Goal: Find specific page/section: Locate a particular part of the current website

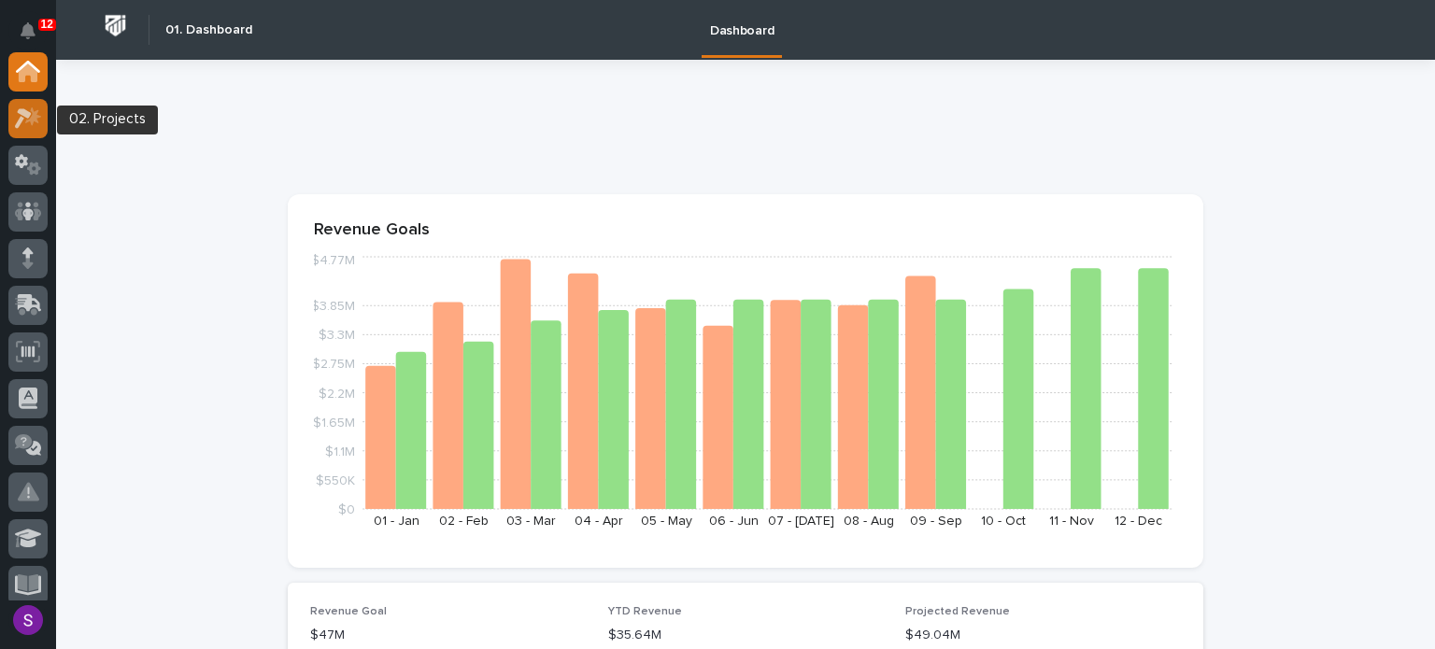
click at [21, 120] on icon at bounding box center [23, 118] width 17 height 21
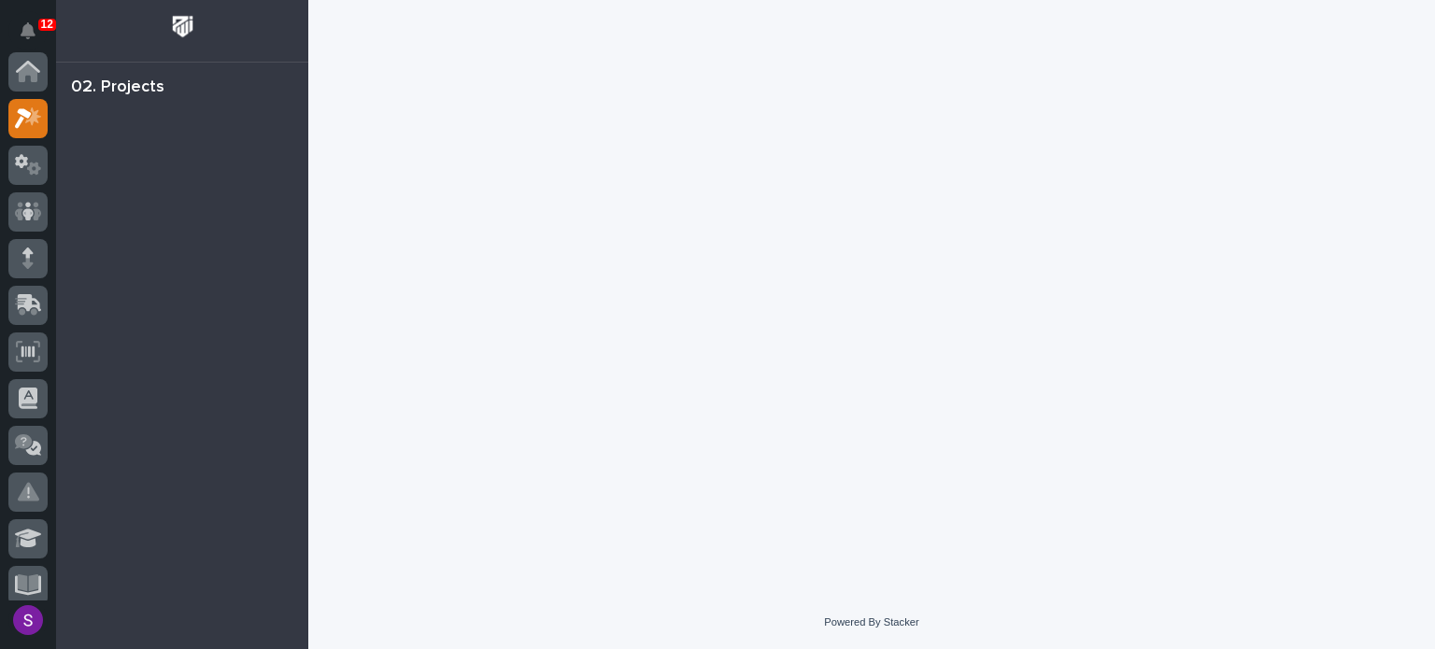
scroll to position [47, 0]
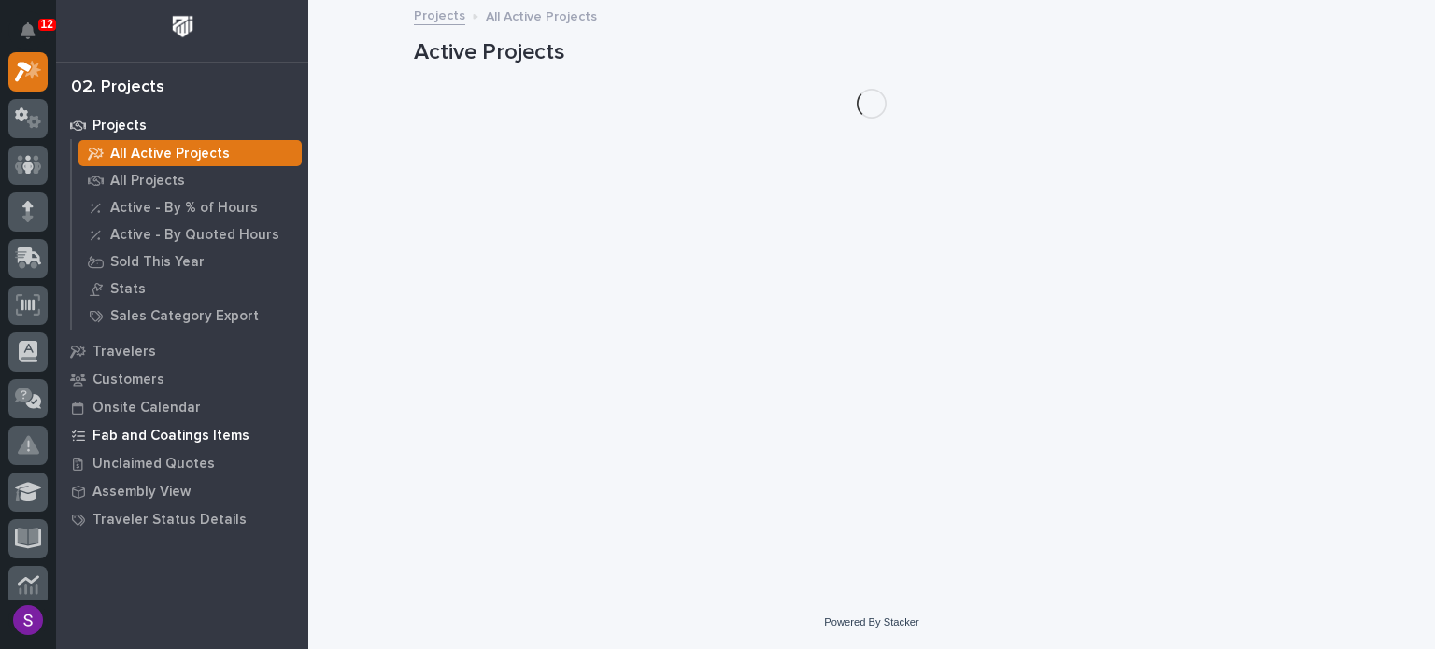
click at [160, 429] on p "Fab and Coatings Items" at bounding box center [170, 436] width 157 height 17
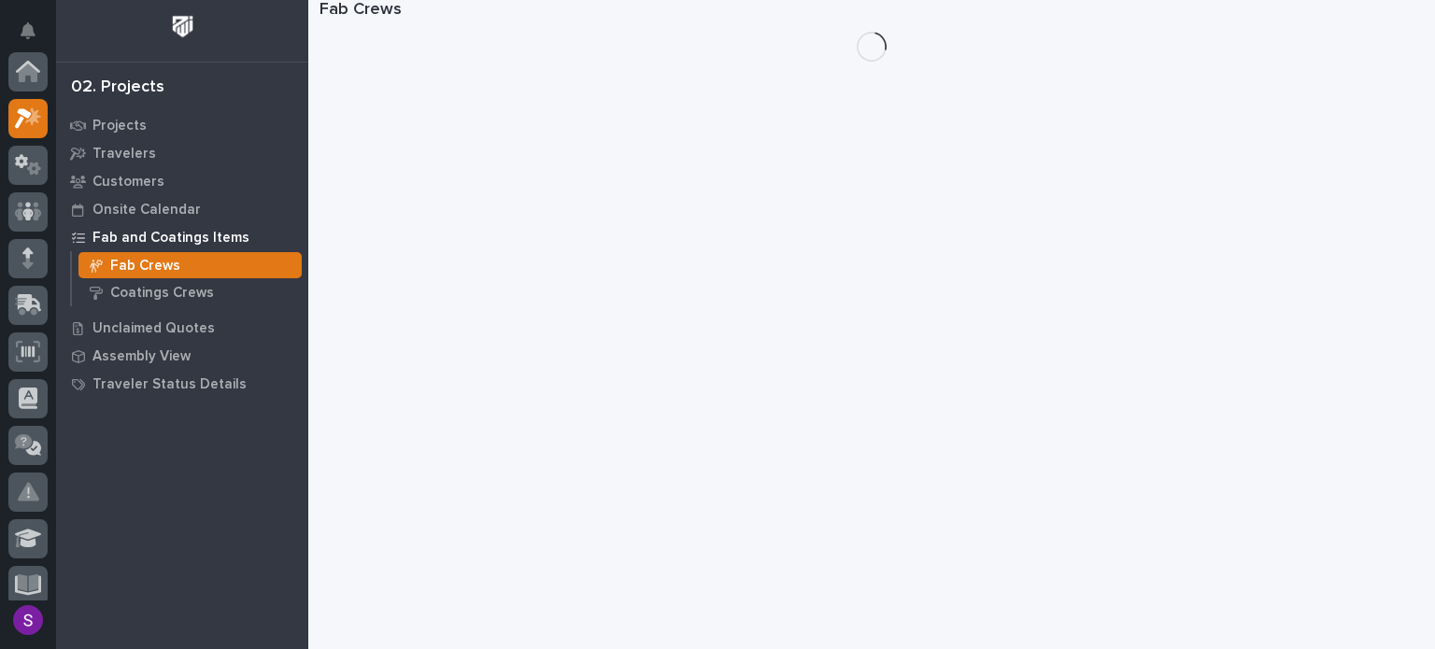
scroll to position [47, 0]
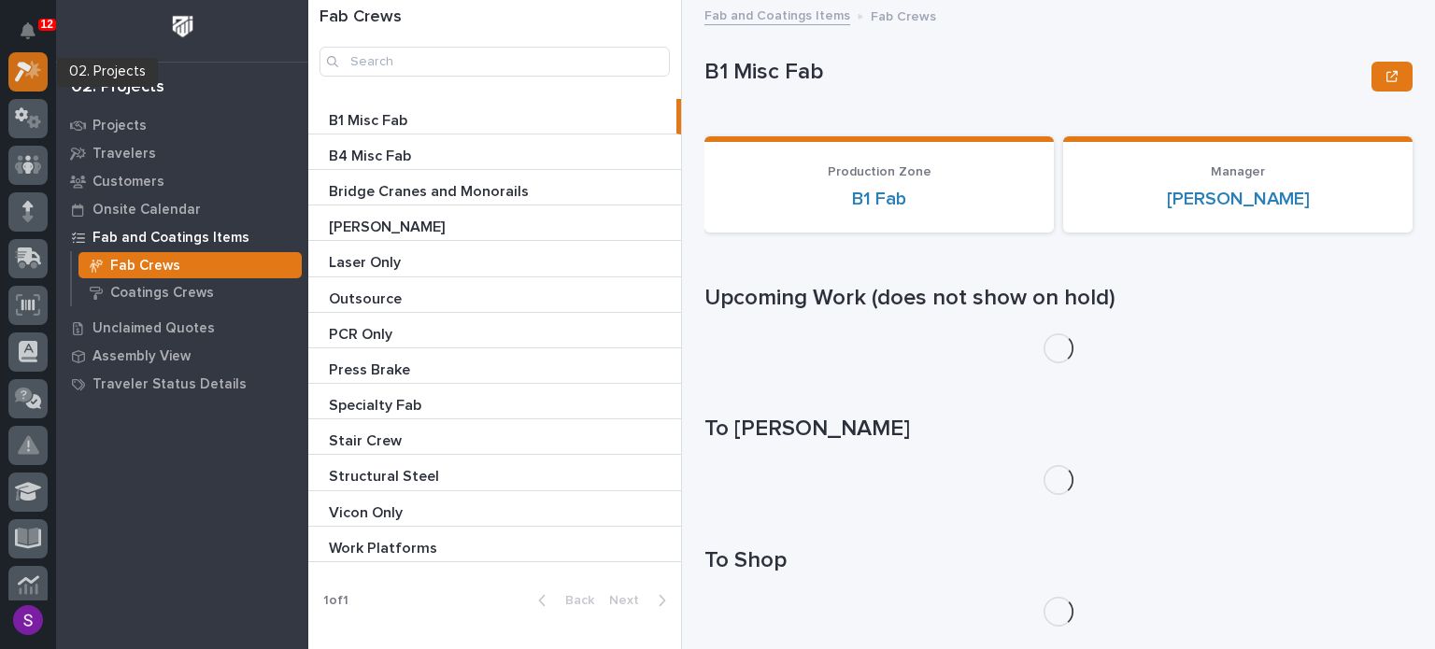
click at [41, 74] on icon at bounding box center [28, 71] width 27 height 21
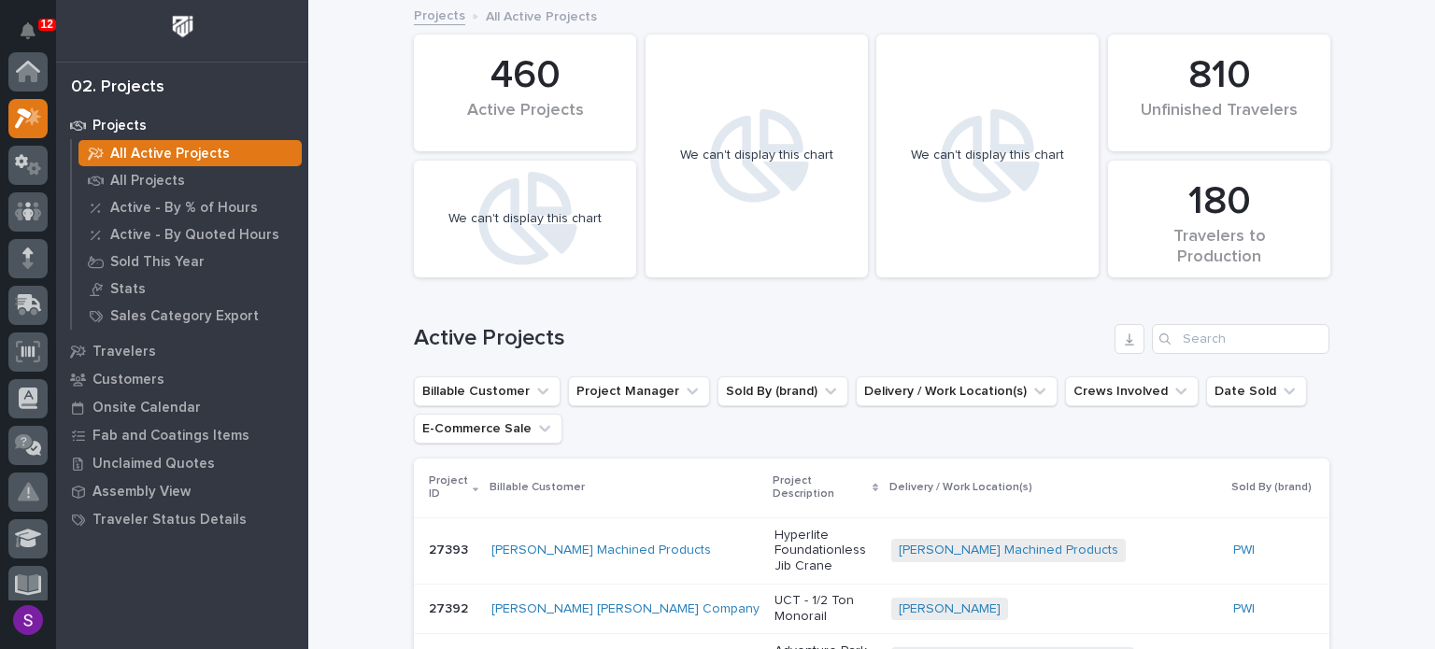
scroll to position [47, 0]
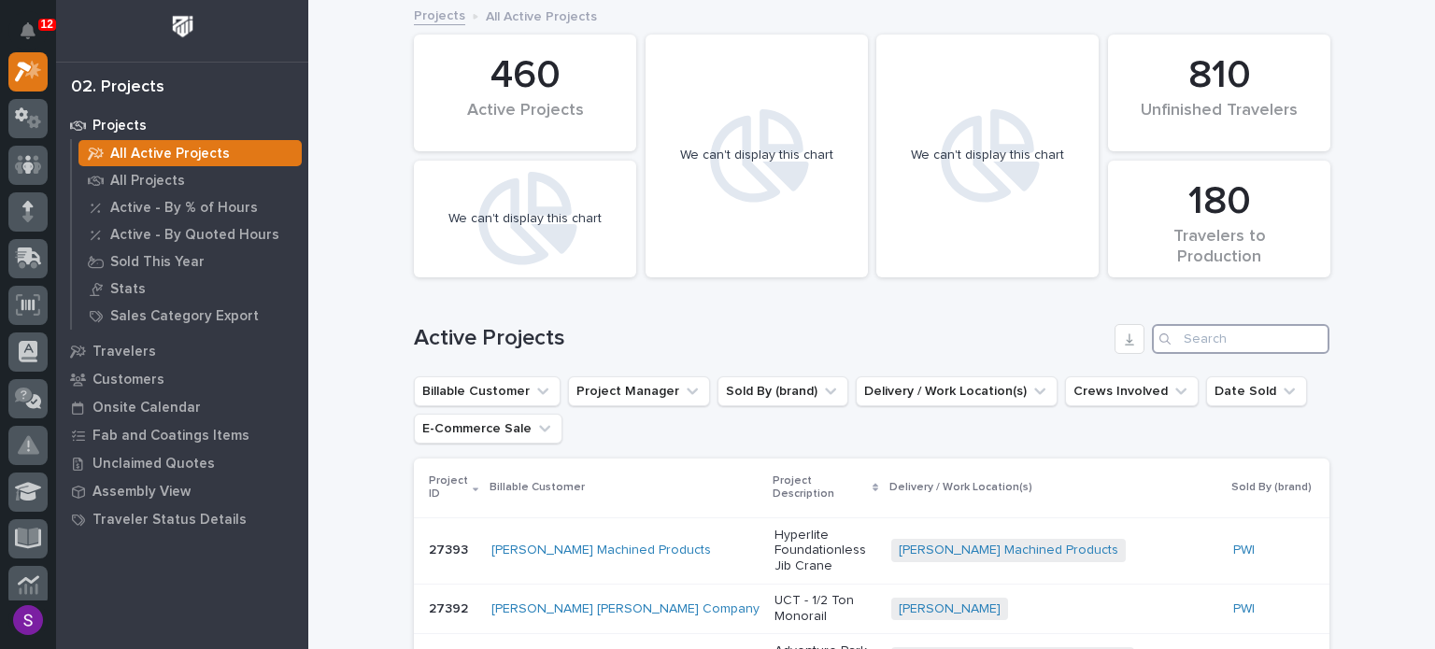
click at [1196, 334] on input "Search" at bounding box center [1240, 339] width 177 height 30
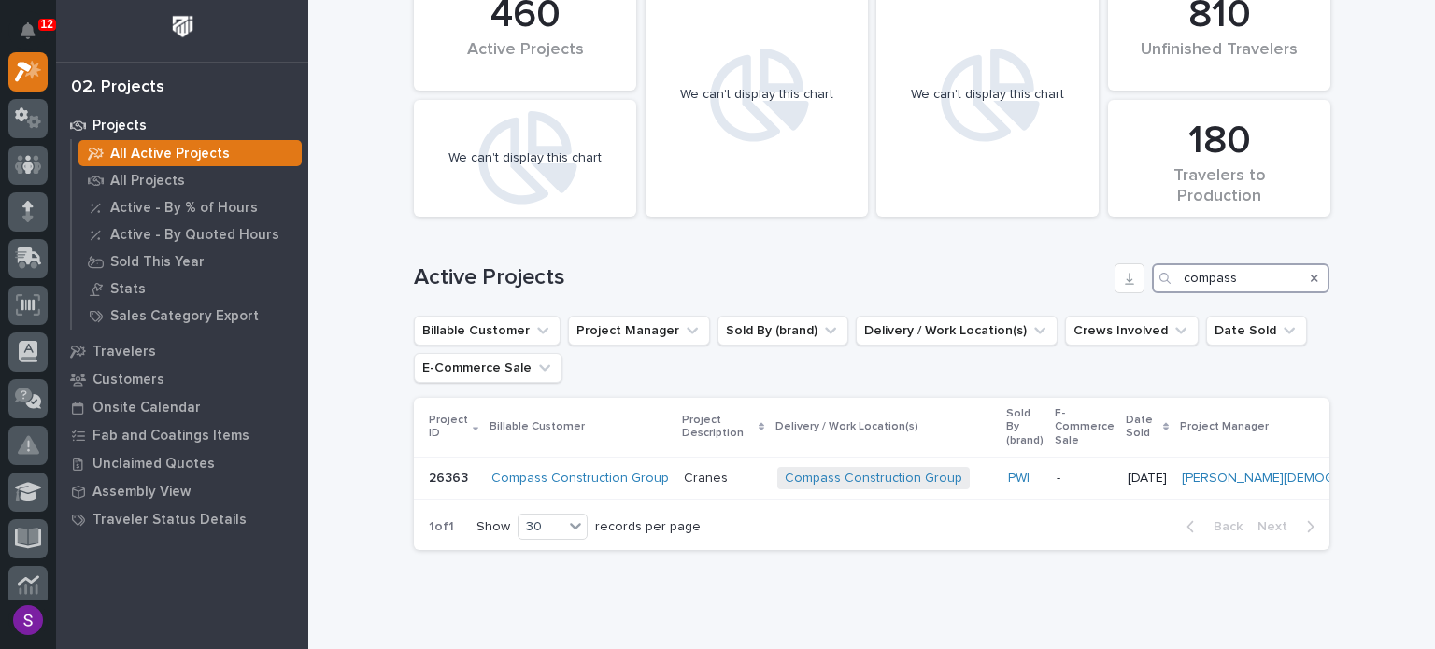
scroll to position [93, 0]
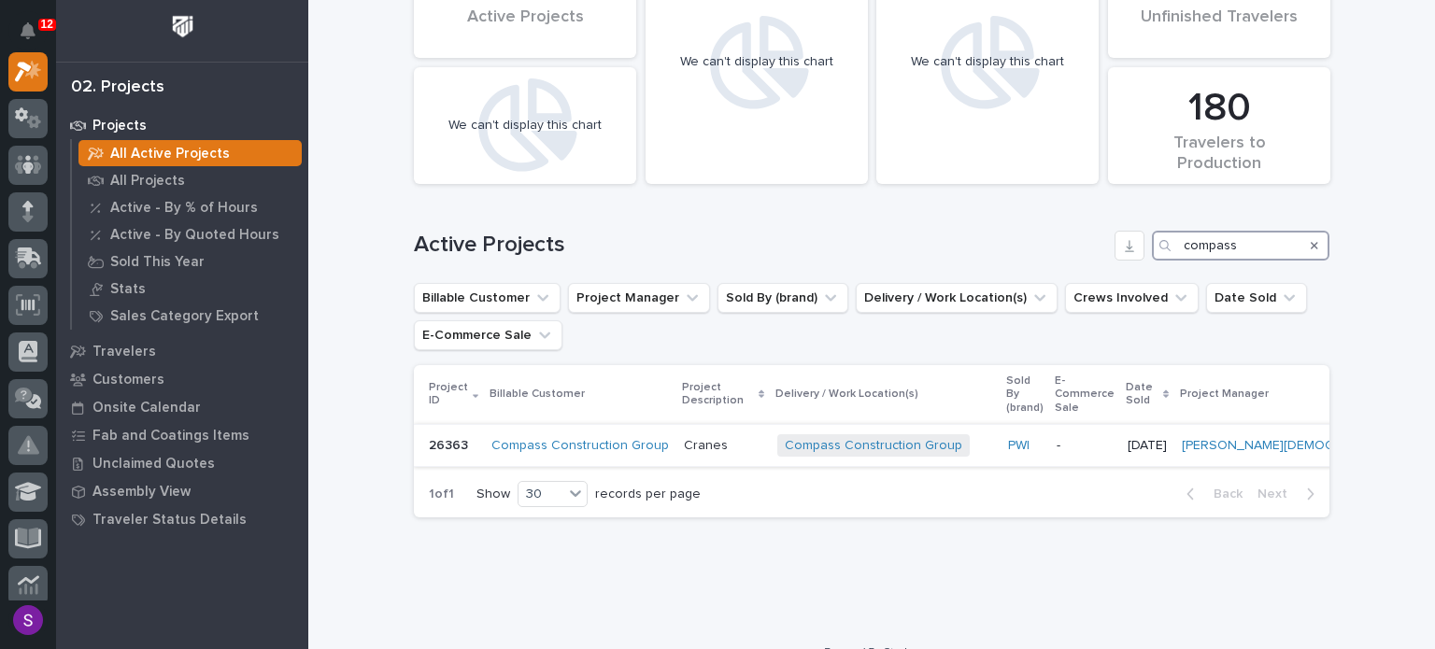
type input "compass"
click at [748, 438] on p "Cranes" at bounding box center [723, 446] width 78 height 16
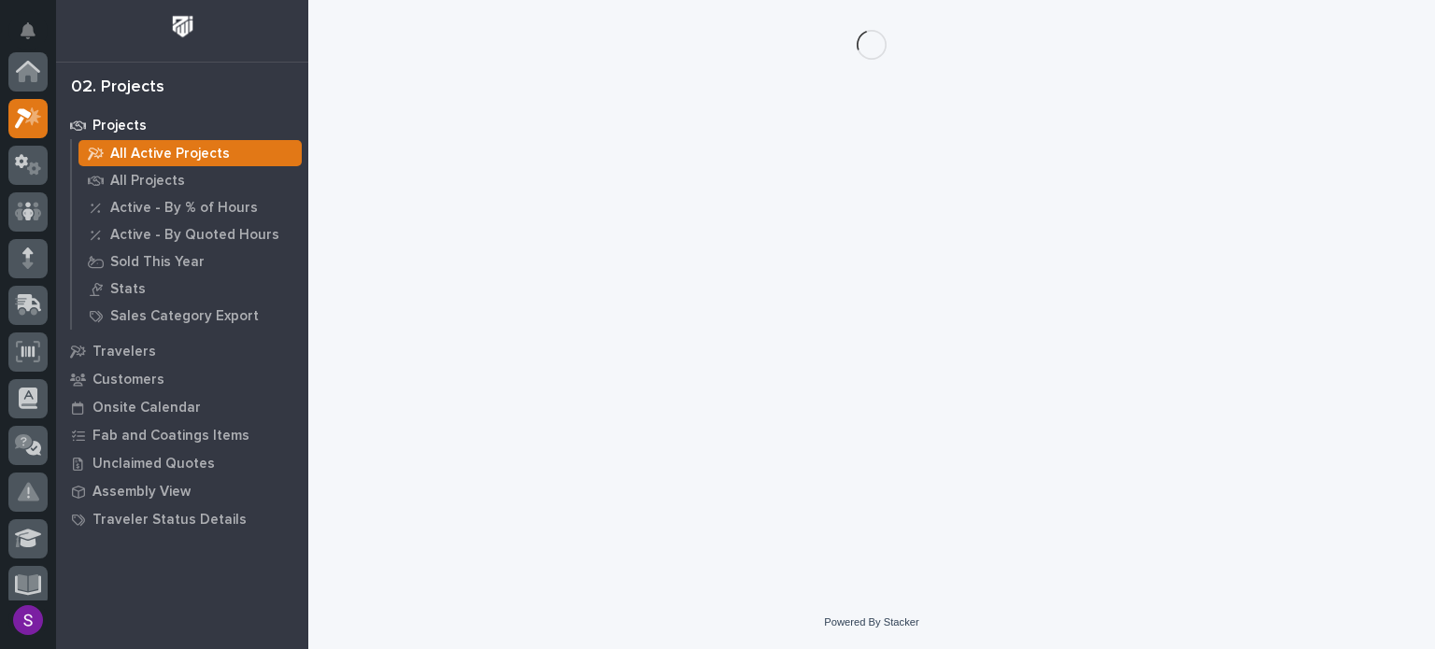
scroll to position [47, 0]
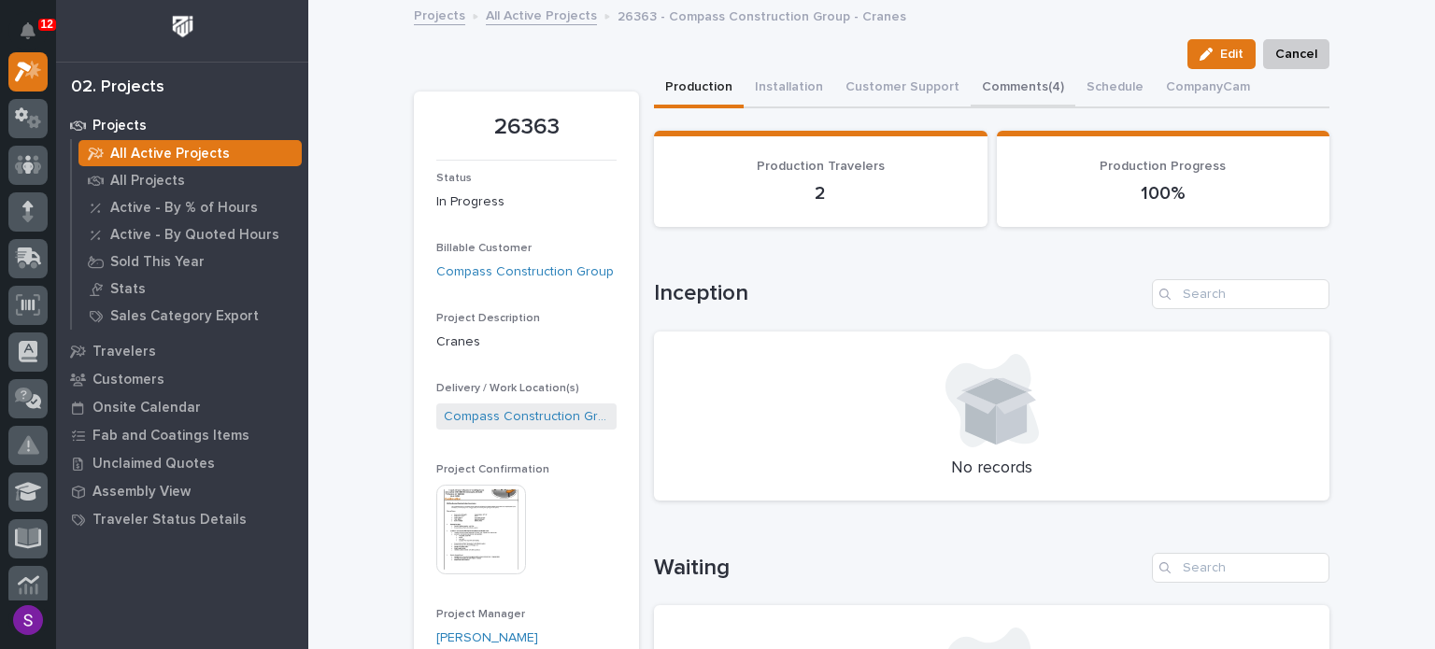
click at [986, 77] on button "Comments (4)" at bounding box center [1023, 88] width 105 height 39
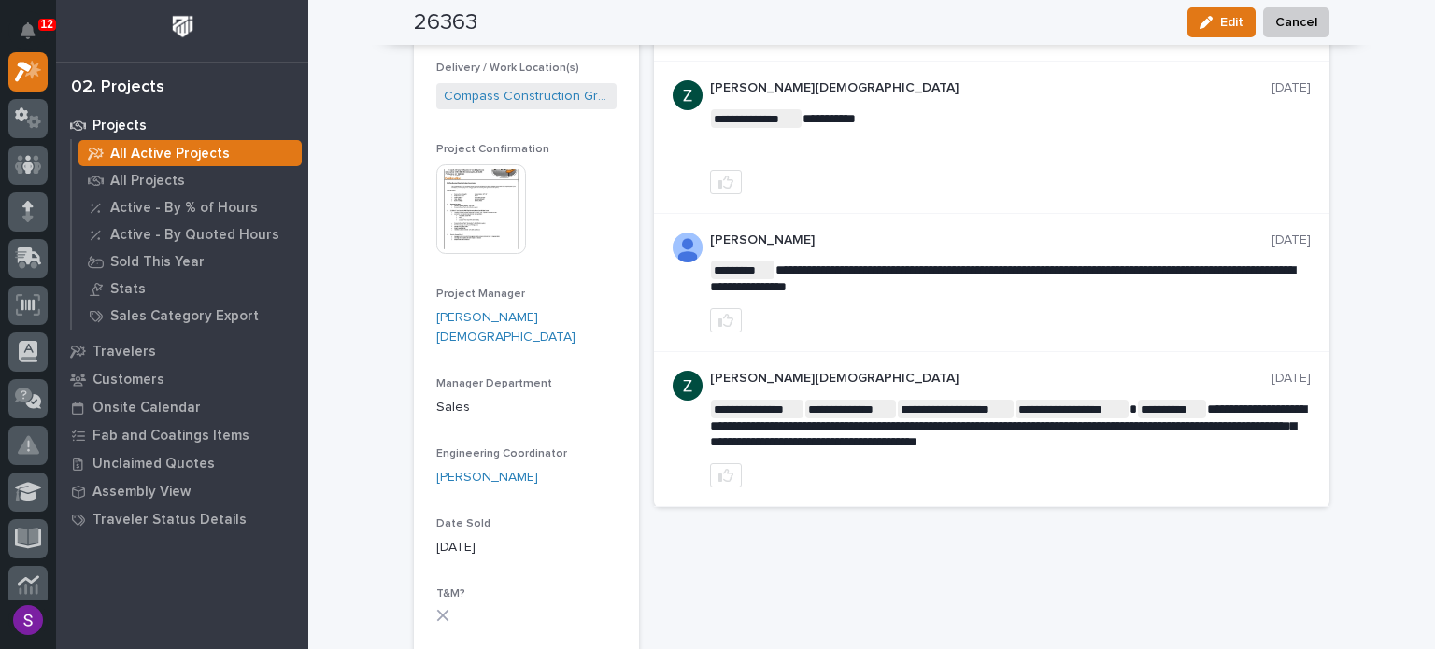
scroll to position [93, 0]
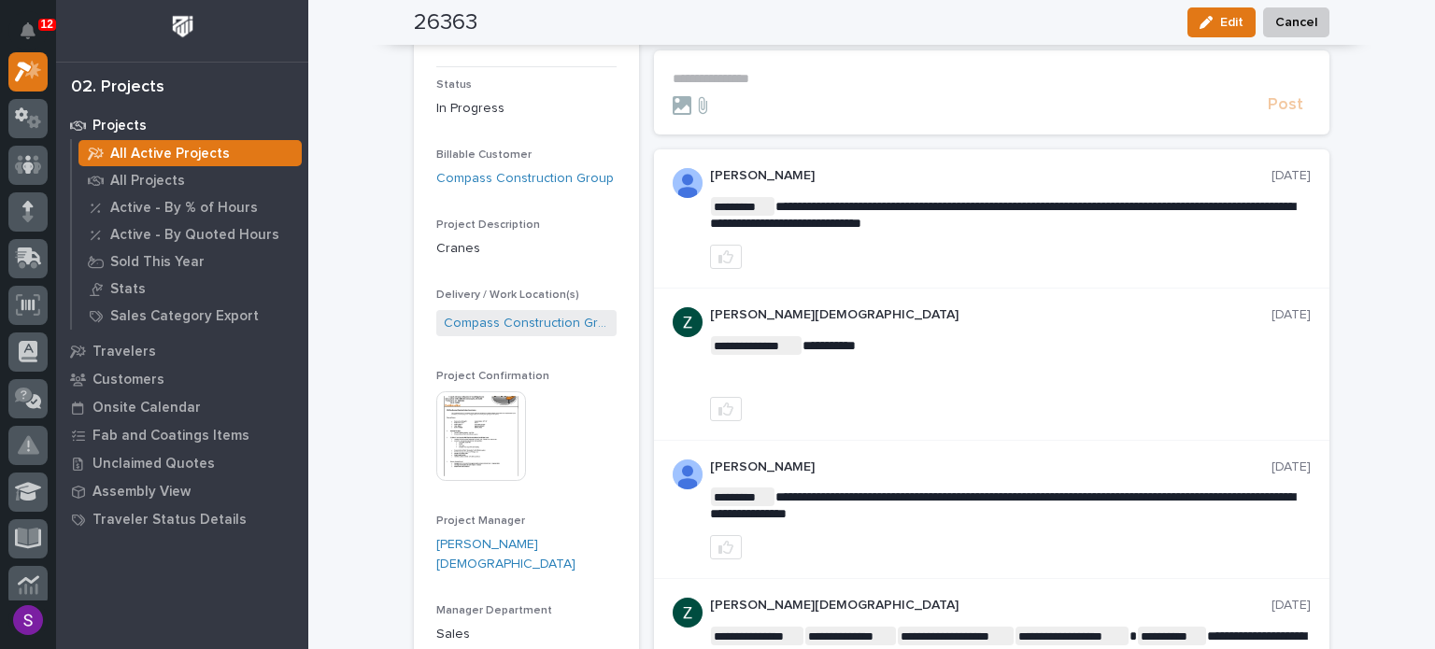
click at [475, 425] on img at bounding box center [481, 436] width 90 height 90
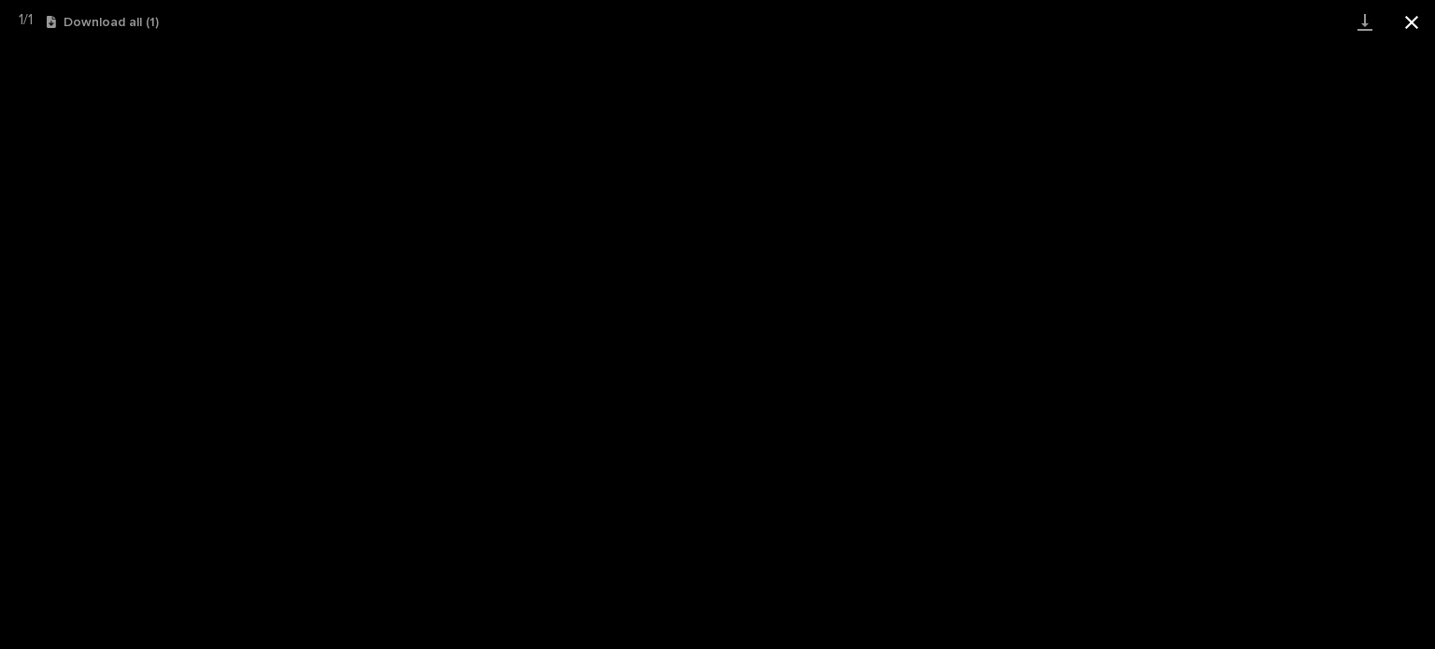
click at [1401, 21] on button "Close gallery" at bounding box center [1411, 22] width 47 height 44
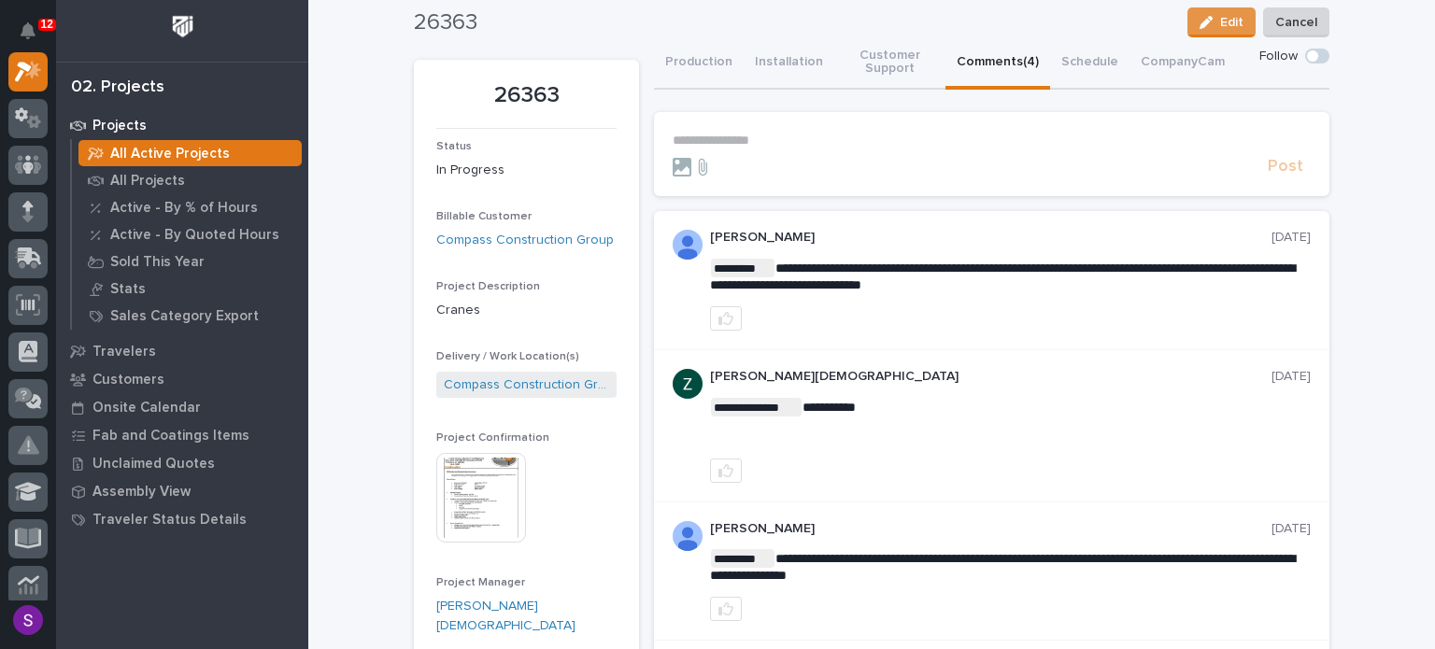
scroll to position [0, 0]
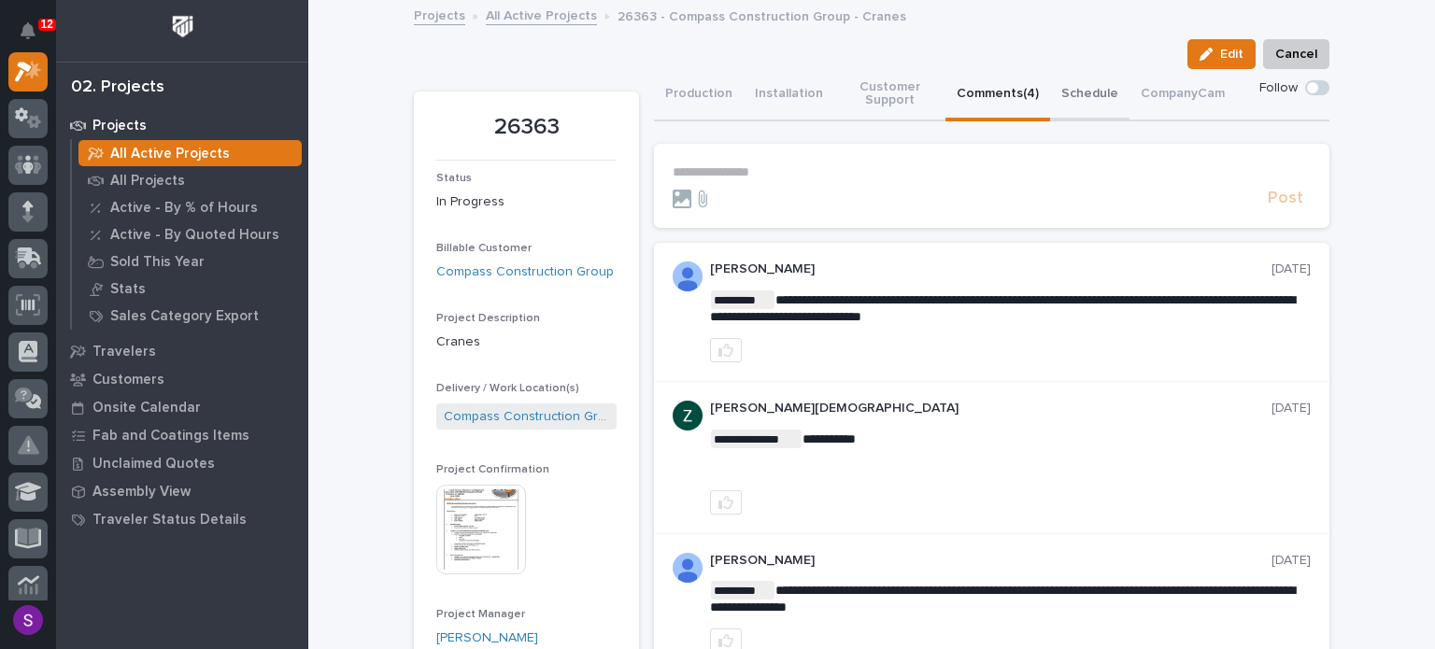
click at [1054, 92] on button "Schedule" at bounding box center [1089, 95] width 79 height 52
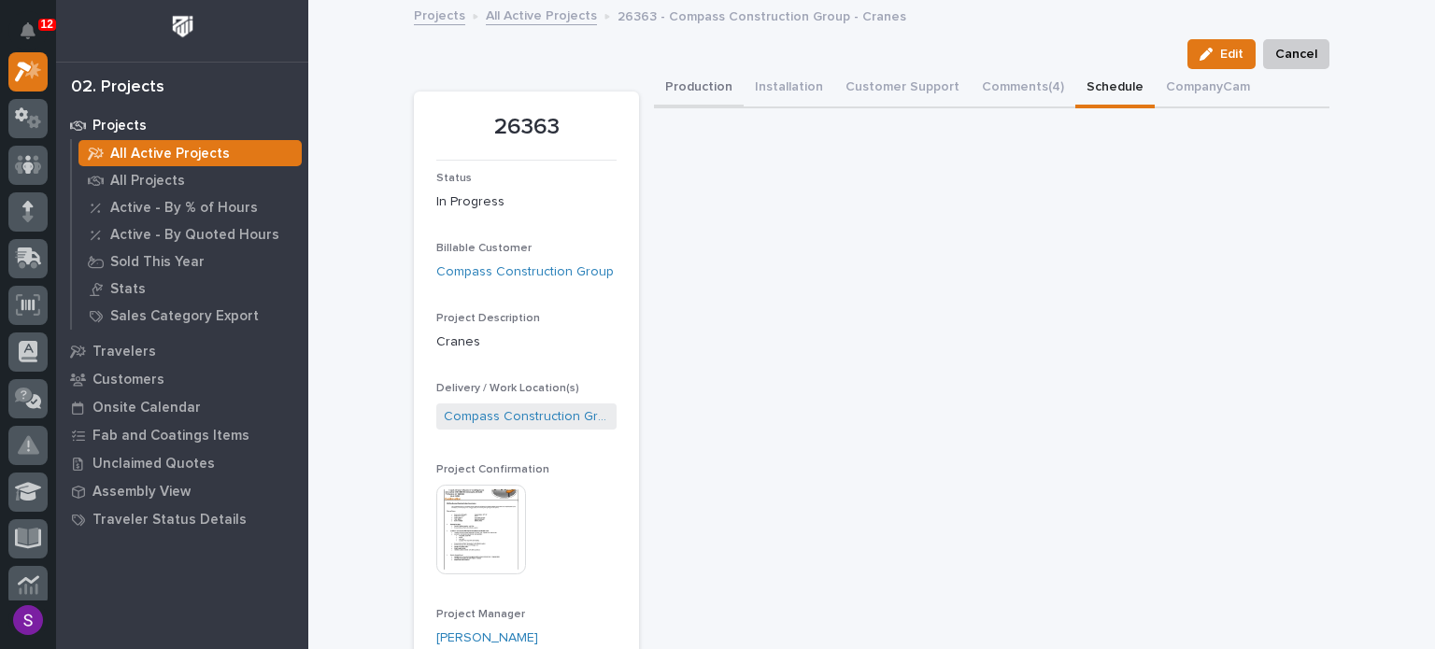
click at [725, 85] on button "Production" at bounding box center [699, 88] width 90 height 39
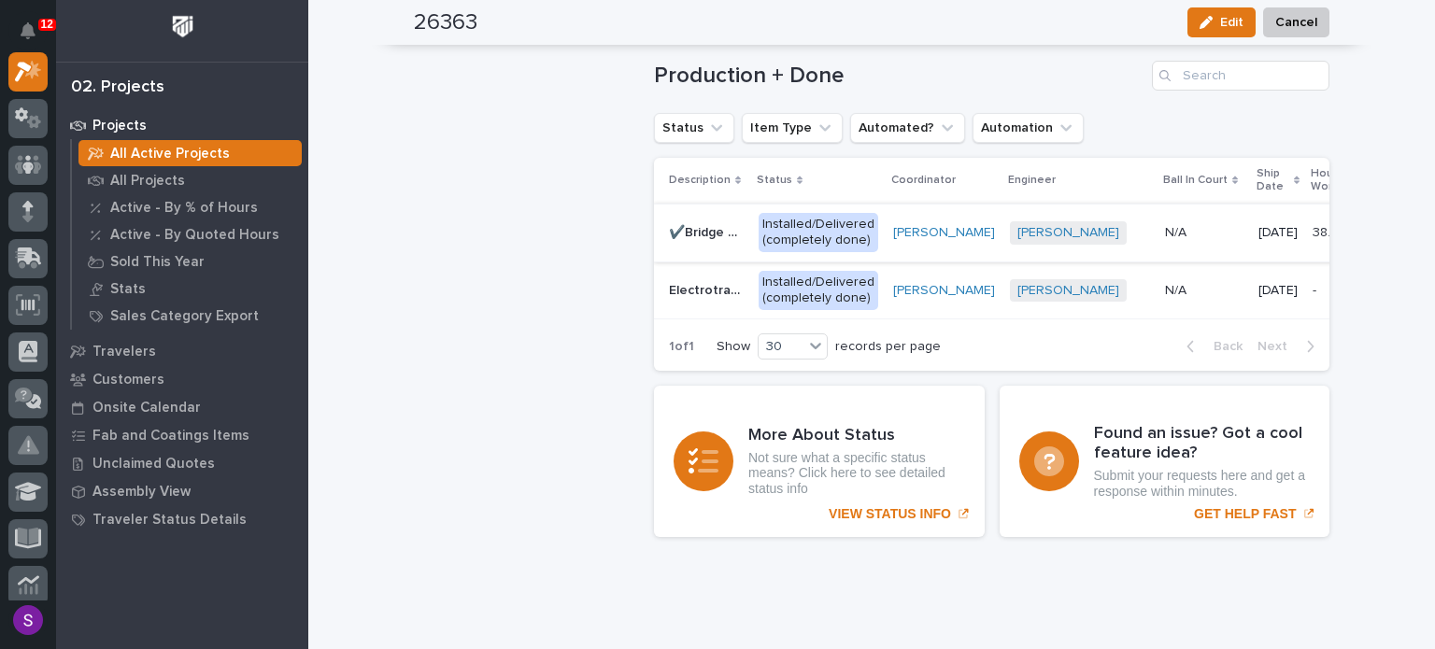
scroll to position [1283, 0]
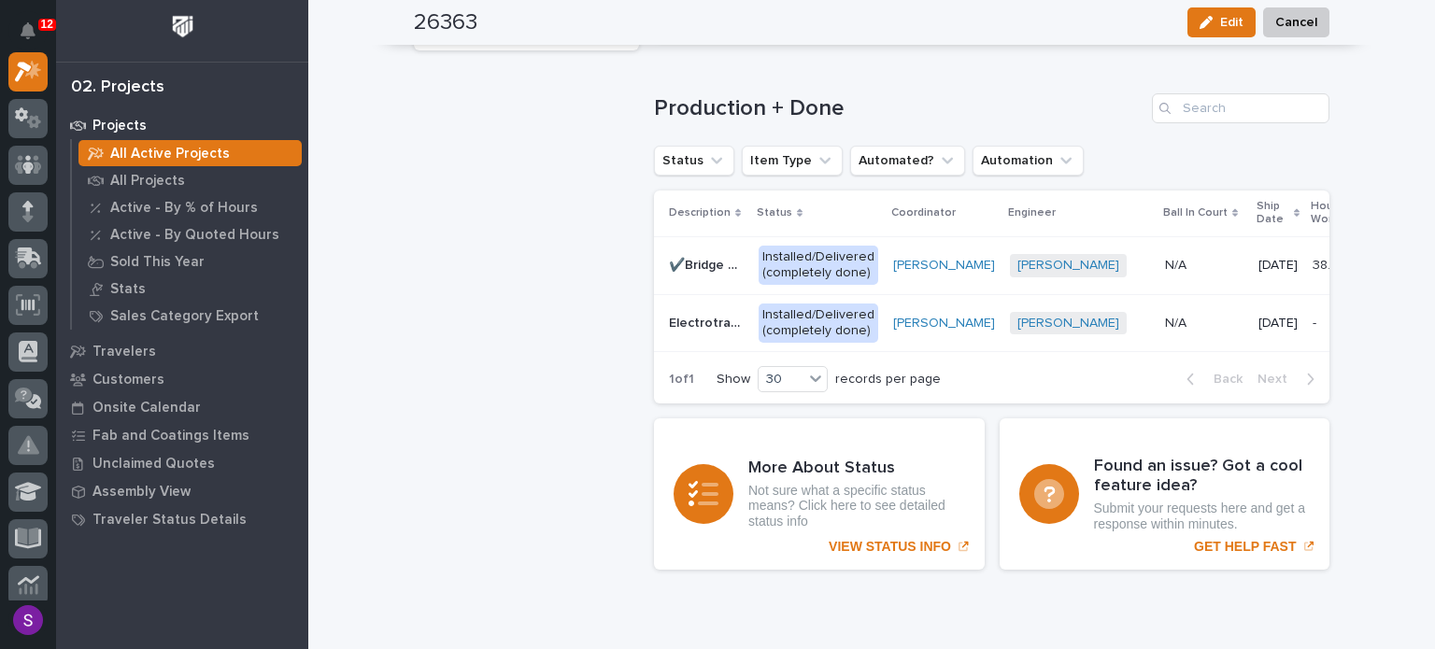
click at [1165, 253] on div "N/A N/A" at bounding box center [1204, 265] width 78 height 31
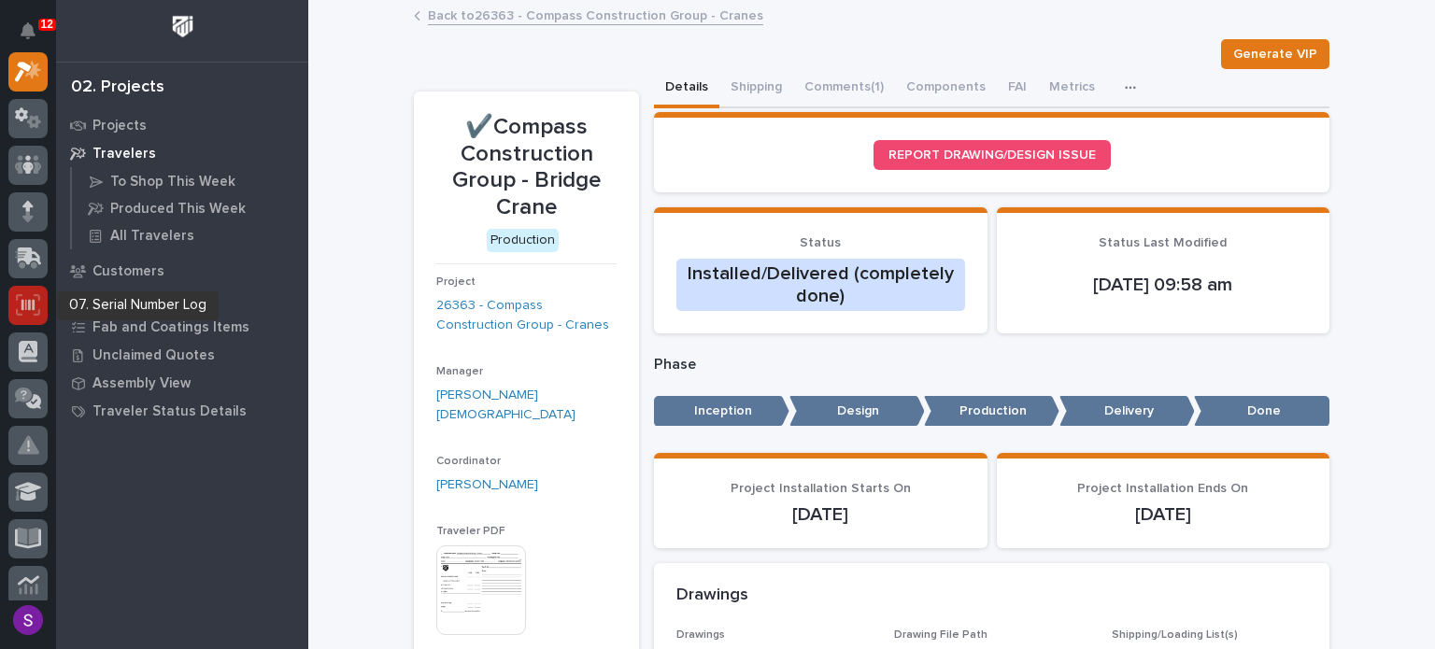
click at [20, 305] on icon at bounding box center [28, 304] width 24 height 21
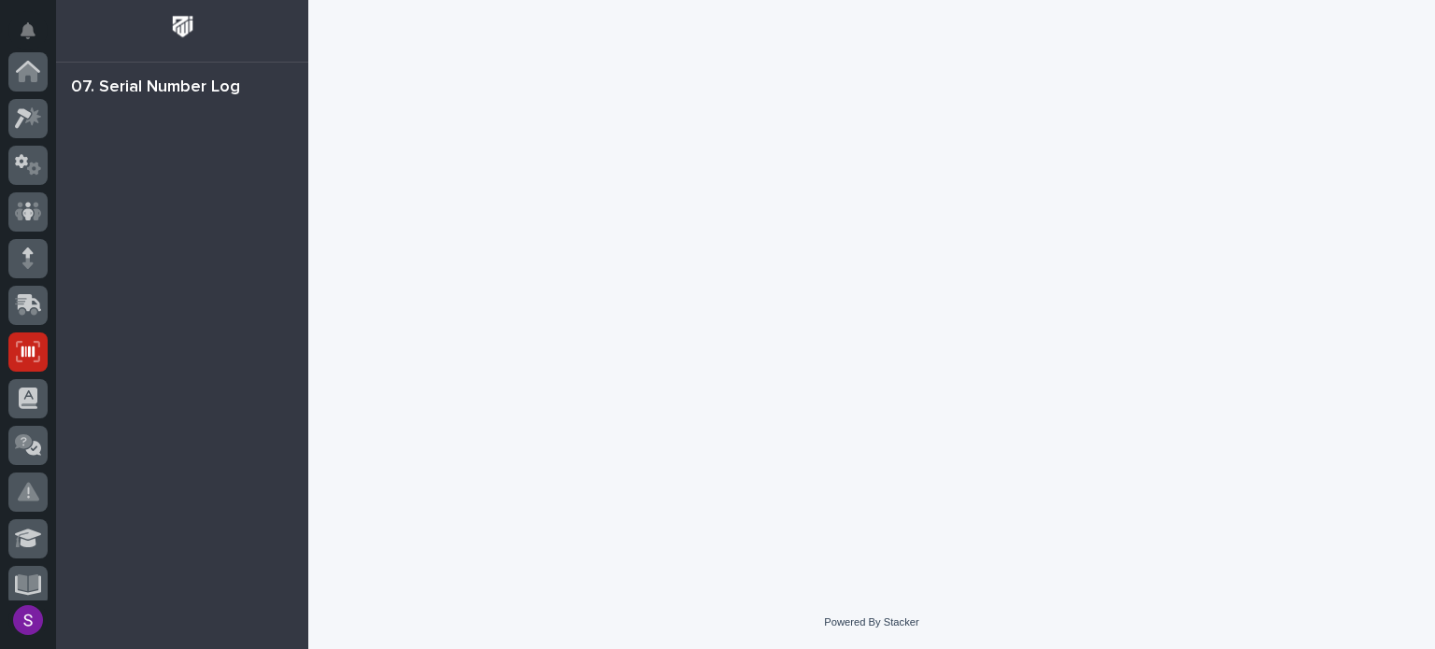
scroll to position [280, 0]
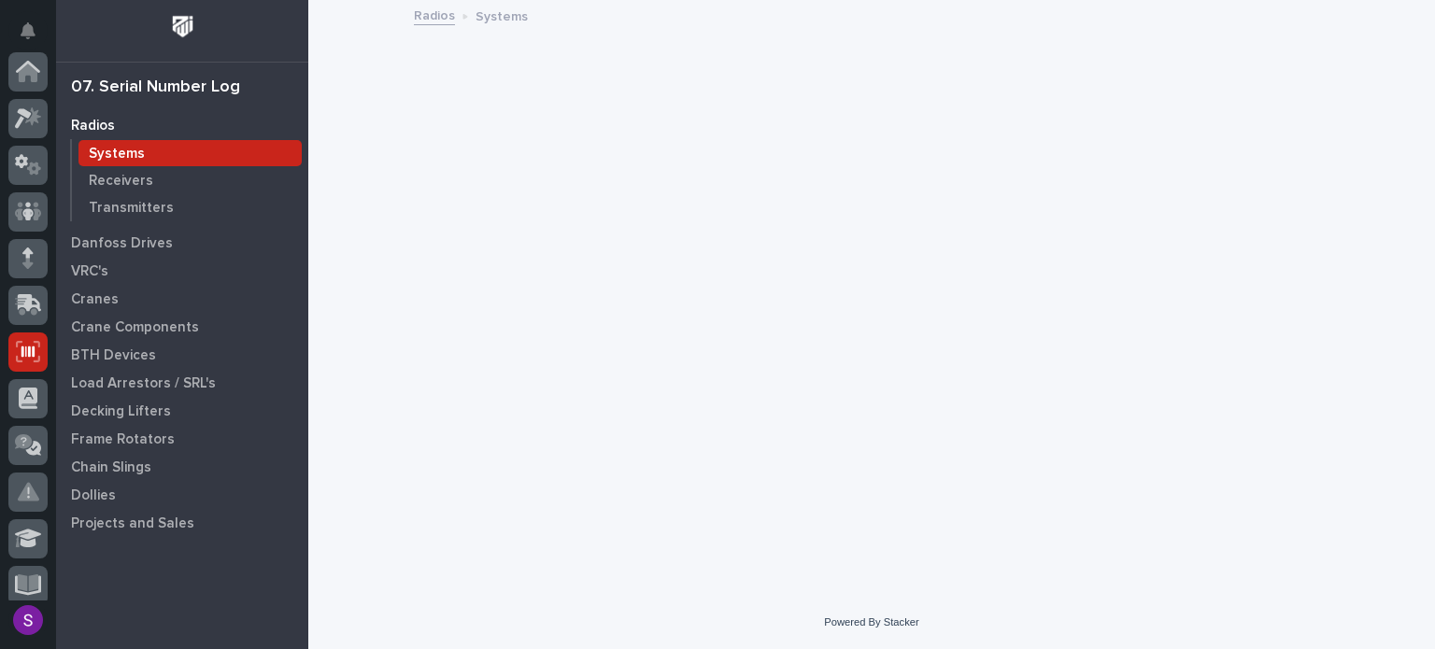
scroll to position [280, 0]
click at [107, 291] on p "Cranes" at bounding box center [95, 299] width 48 height 17
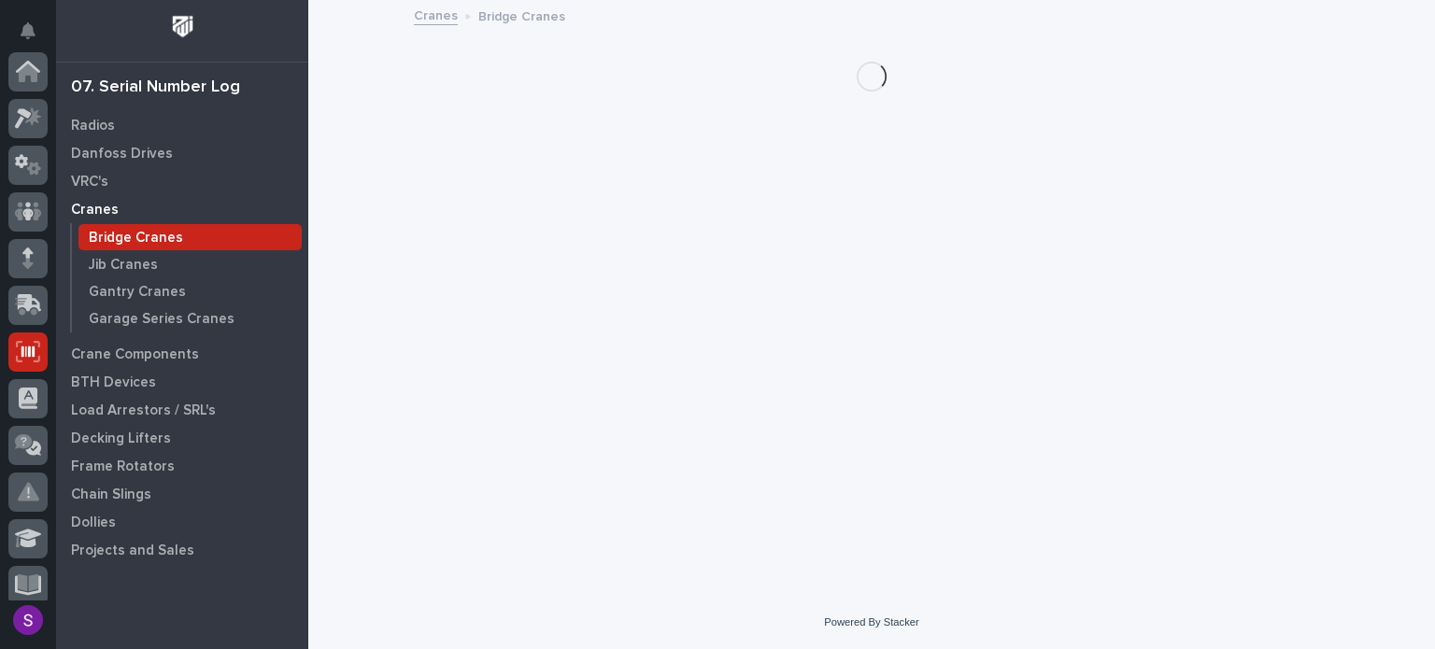
scroll to position [280, 0]
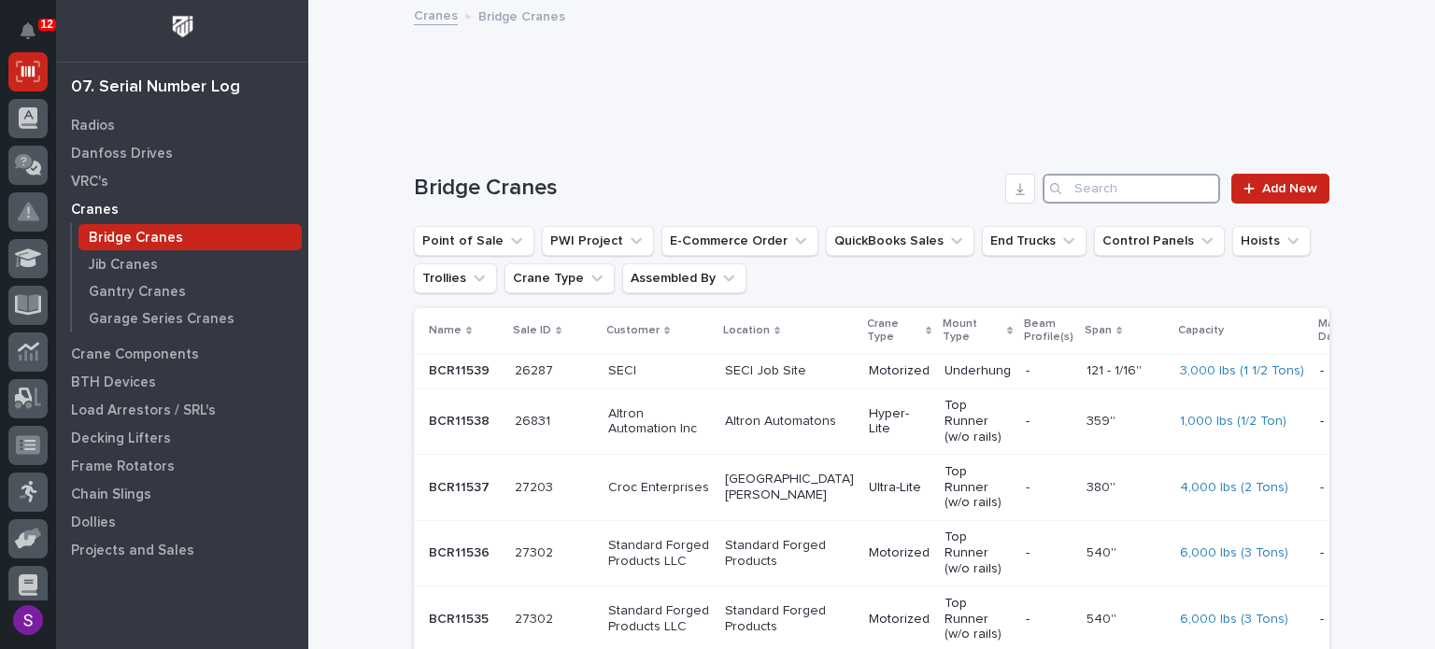
click at [1098, 194] on input "Search" at bounding box center [1131, 189] width 177 height 30
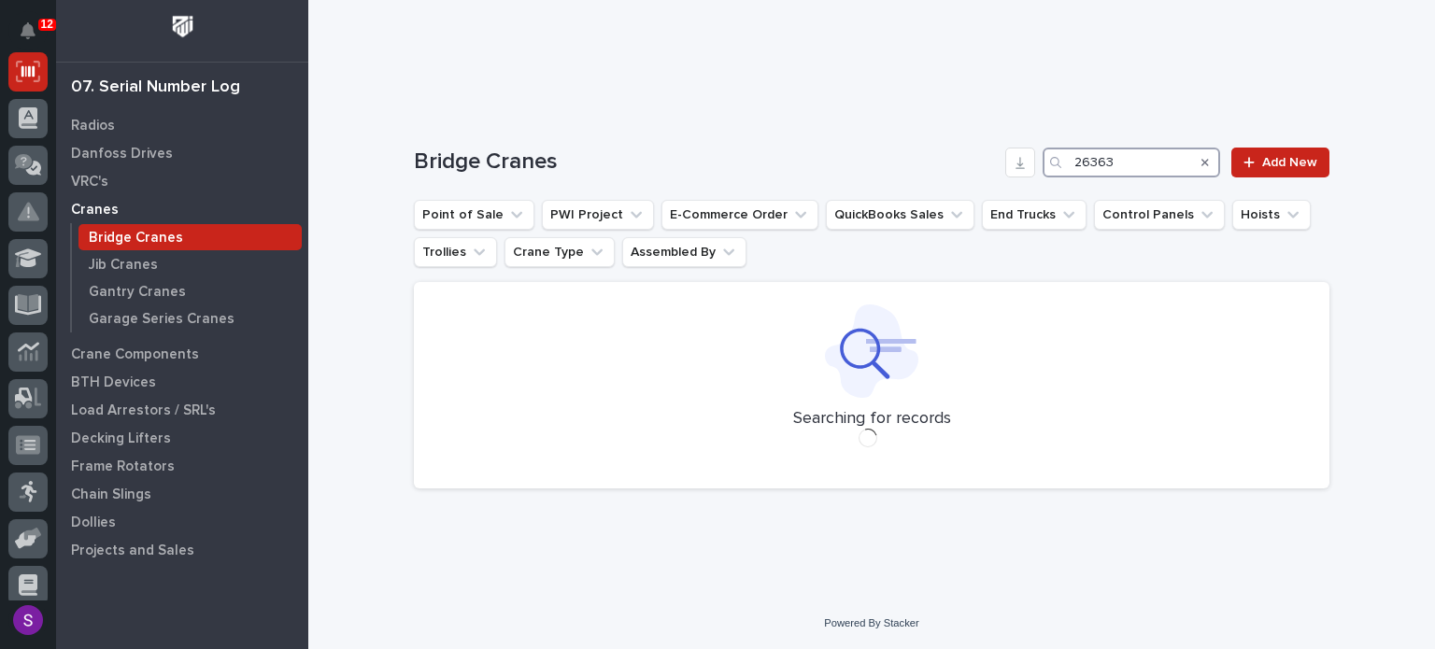
scroll to position [6, 0]
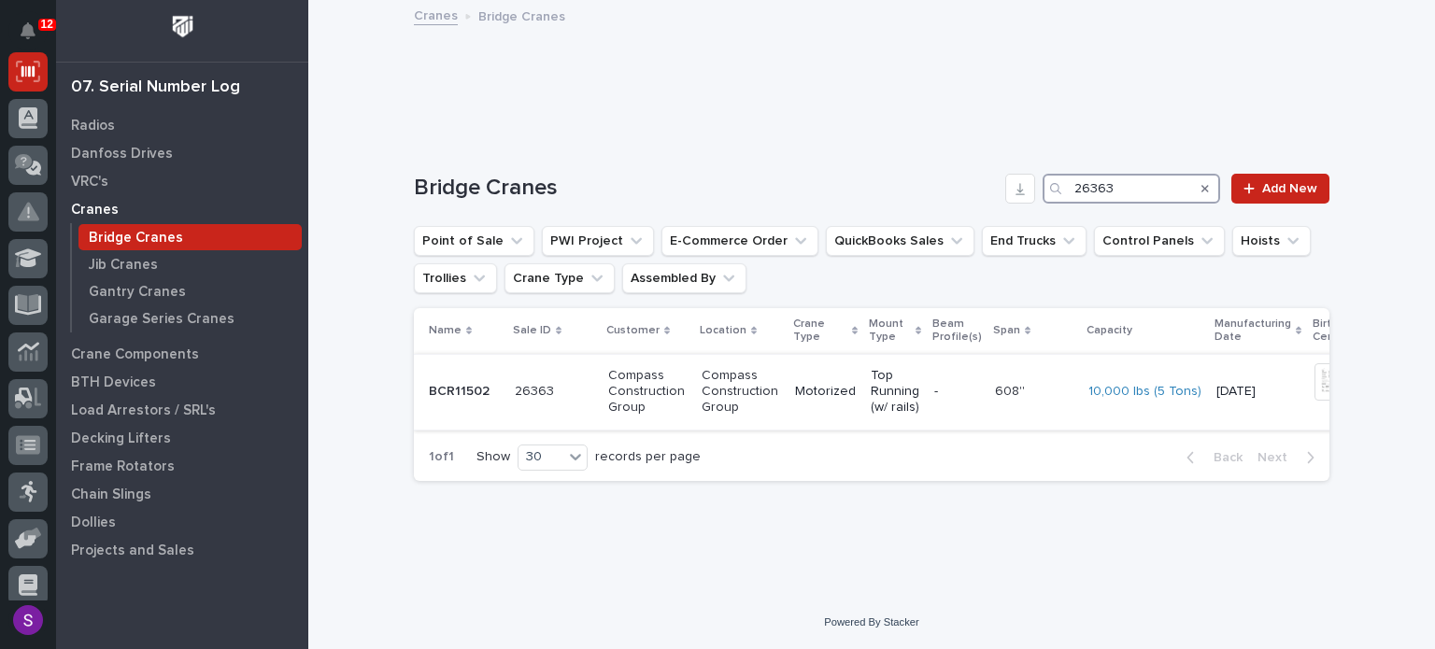
type input "26363"
click at [828, 391] on p "Motorized" at bounding box center [825, 392] width 61 height 16
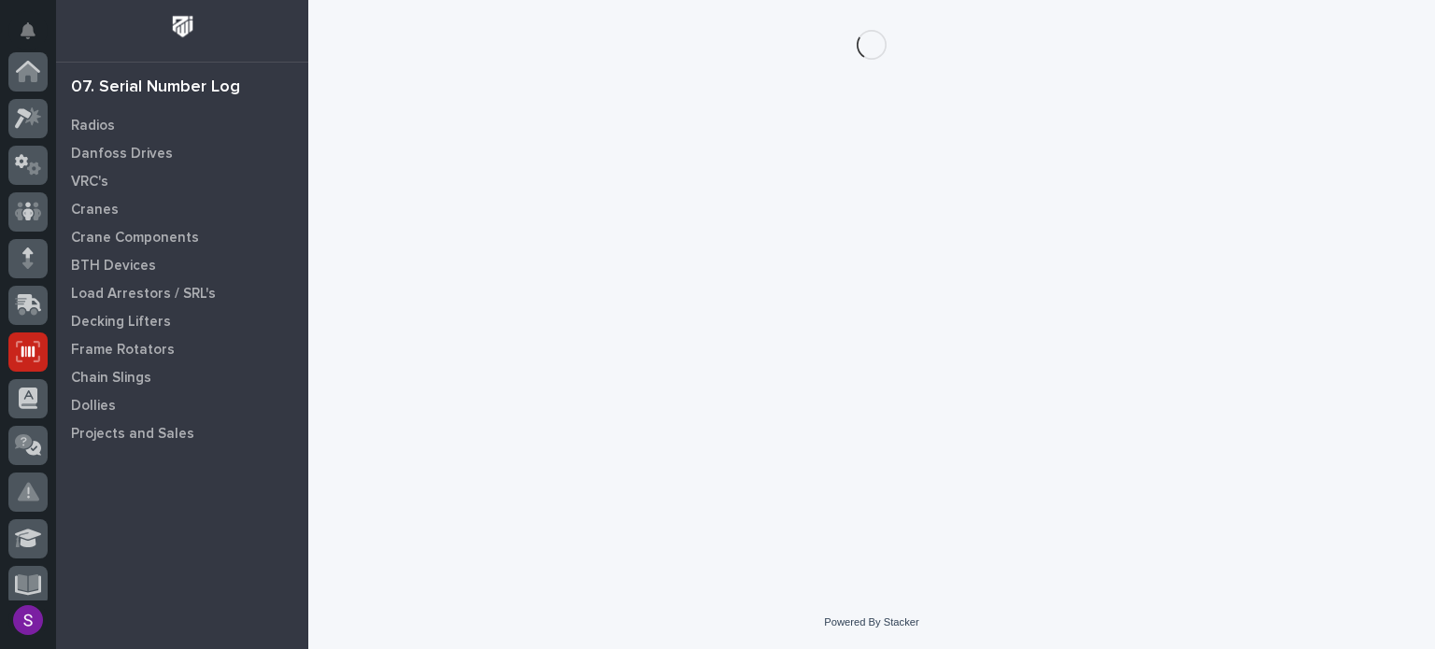
scroll to position [280, 0]
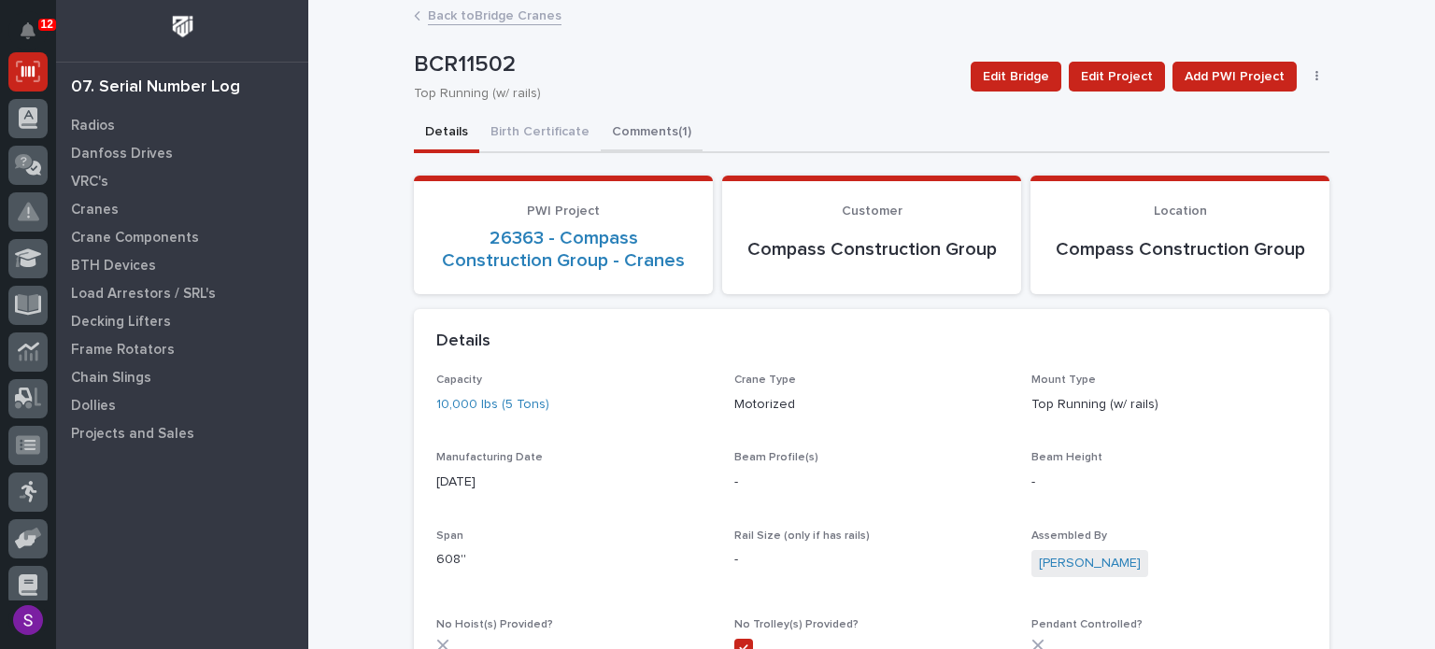
click at [643, 130] on button "Comments (1)" at bounding box center [652, 133] width 102 height 39
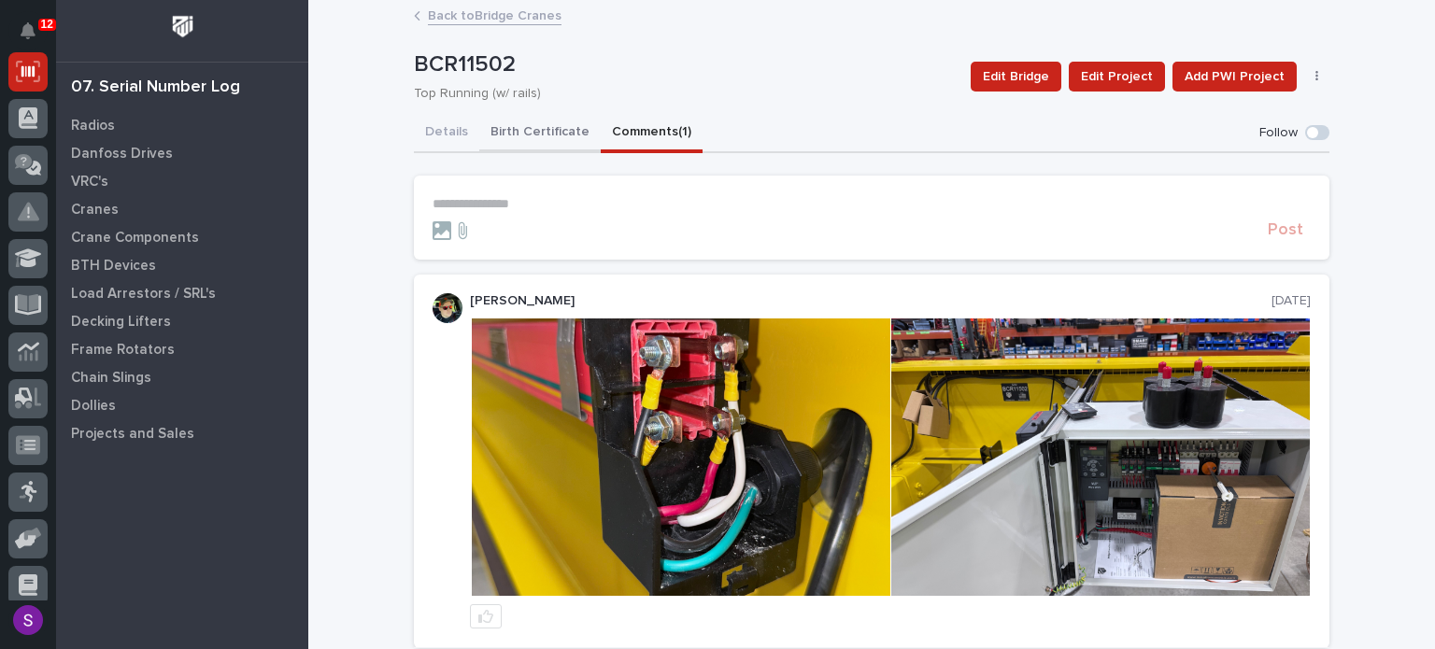
click at [501, 115] on button "Birth Certificate" at bounding box center [539, 133] width 121 height 39
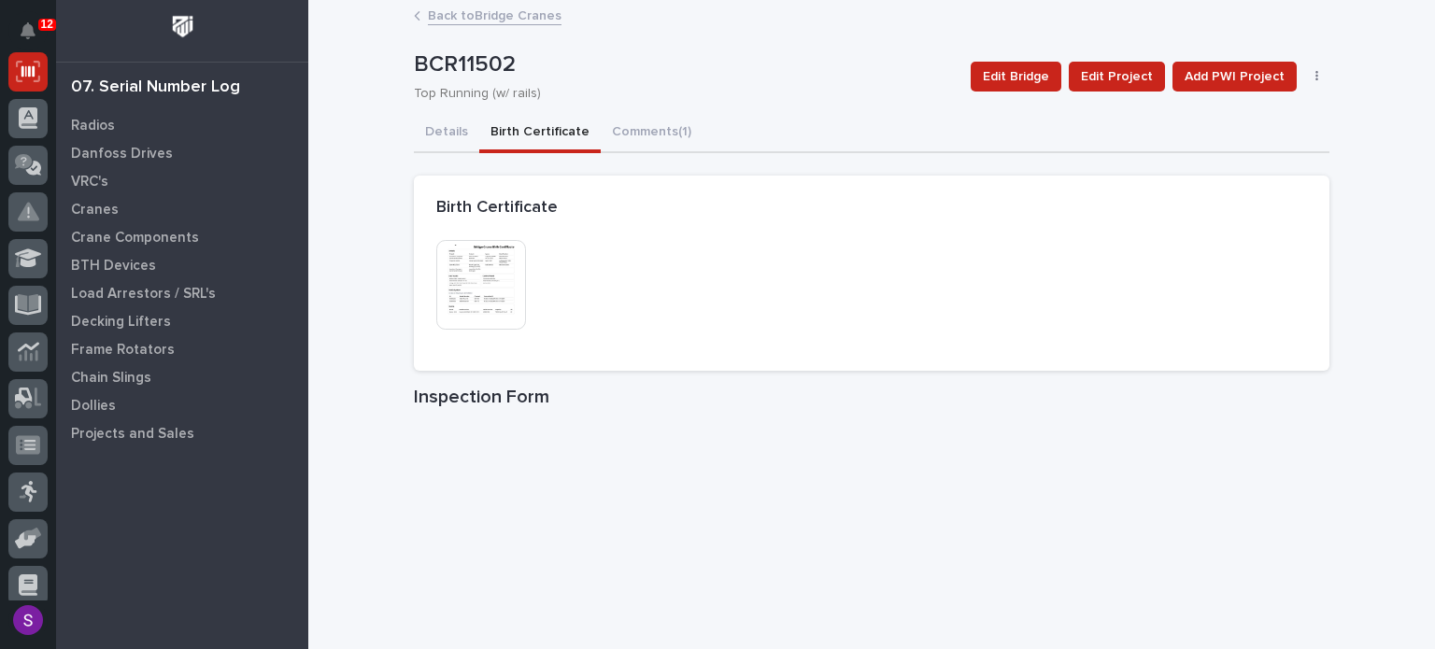
click at [477, 269] on img at bounding box center [481, 285] width 90 height 90
